Goal: Transaction & Acquisition: Obtain resource

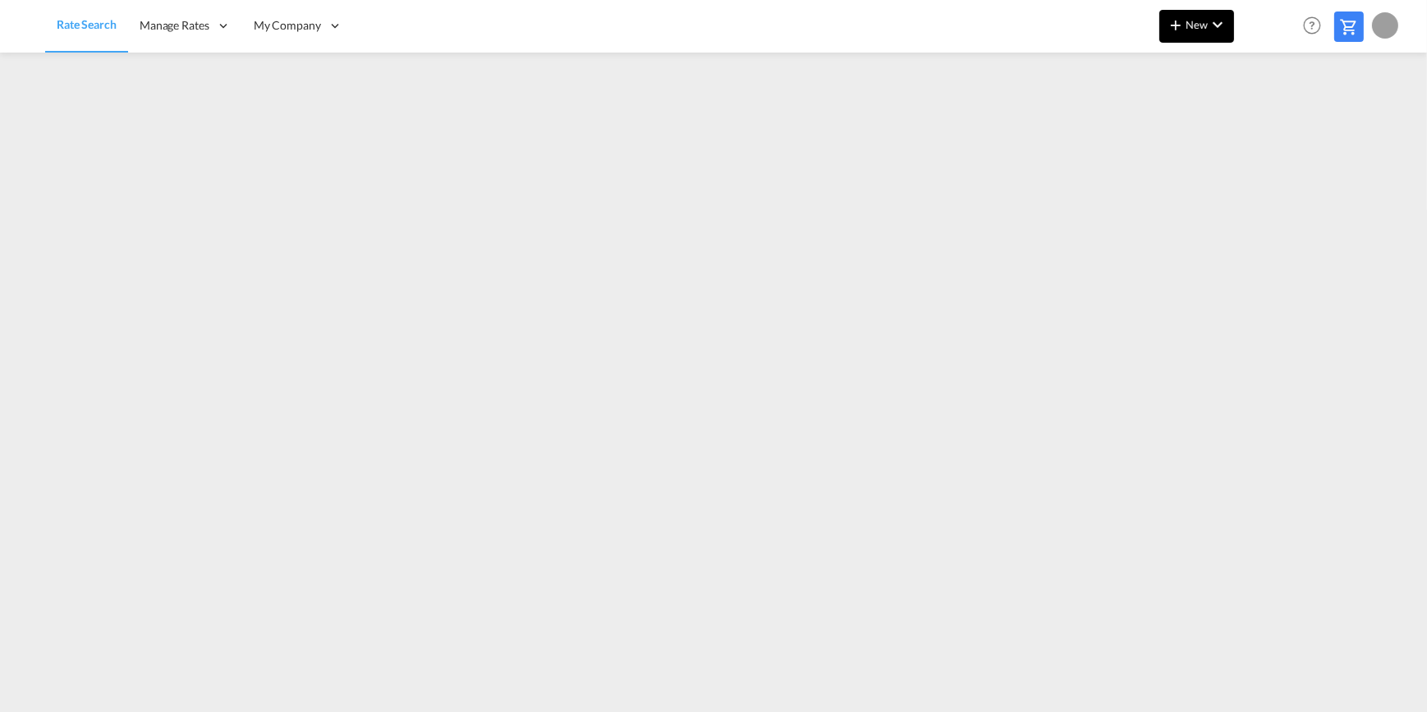
click at [1222, 25] on md-icon "icon-chevron-down" at bounding box center [1218, 25] width 20 height 20
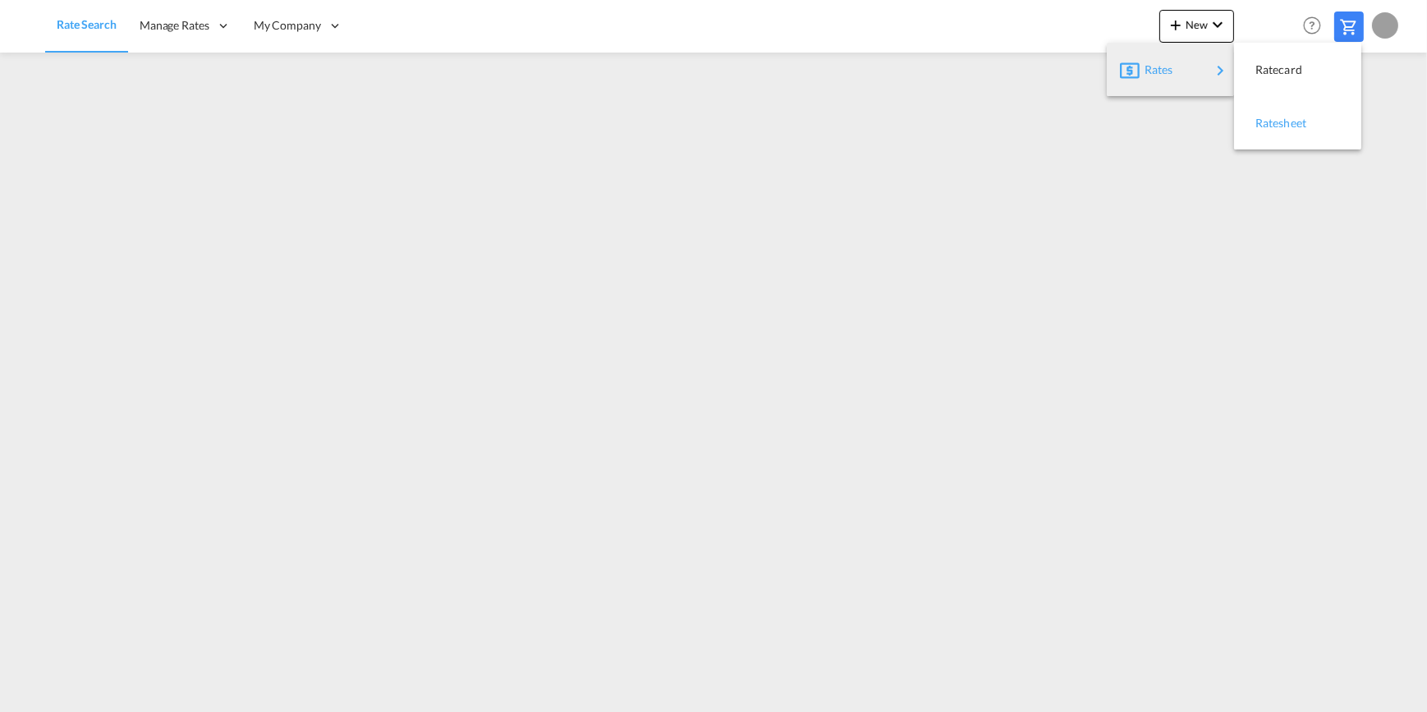
click at [1273, 125] on span "Ratesheet" at bounding box center [1264, 123] width 18 height 33
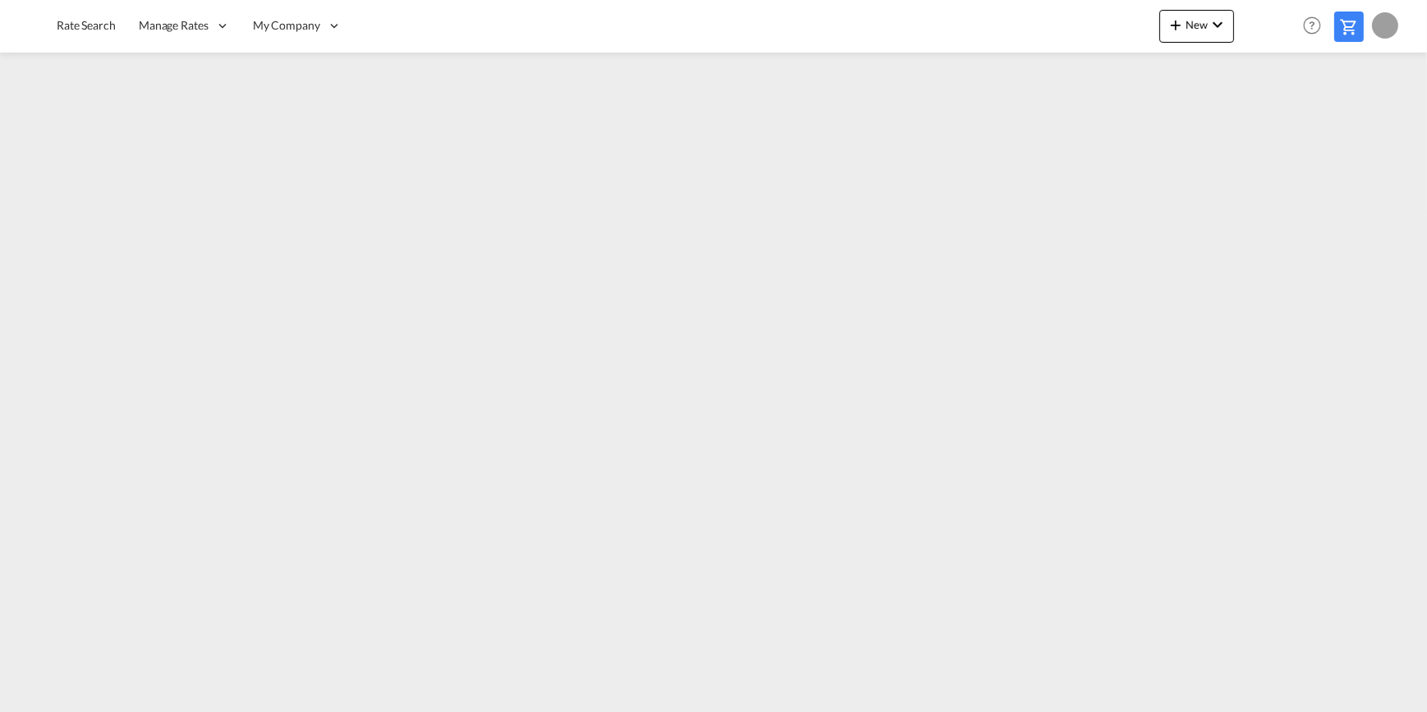
click at [1392, 23] on div at bounding box center [1385, 25] width 26 height 26
click at [1349, 121] on button "Logout" at bounding box center [1366, 125] width 107 height 33
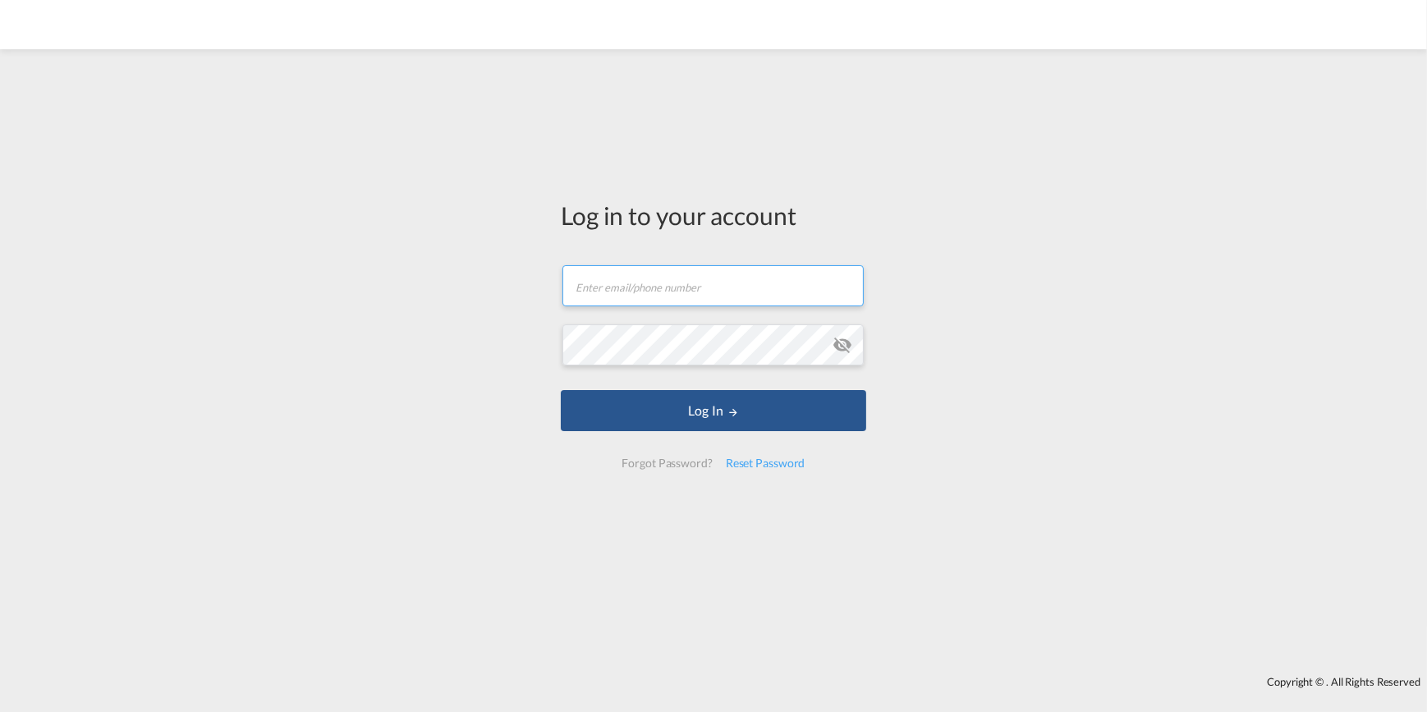
type input "[PERSON_NAME][EMAIL_ADDRESS][PERSON_NAME][DOMAIN_NAME]"
